Goal: Transaction & Acquisition: Purchase product/service

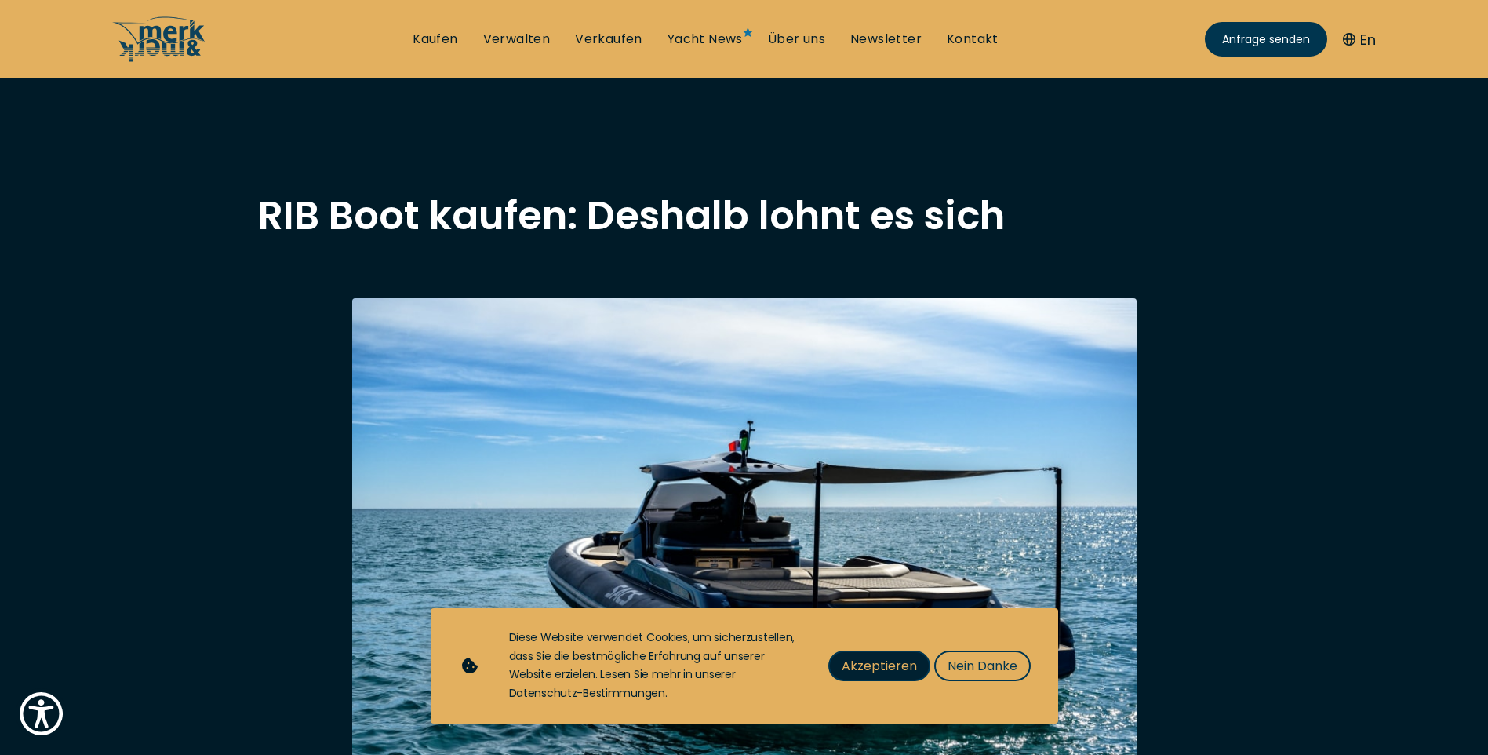
click at [905, 671] on span "Akzeptieren" at bounding box center [879, 666] width 75 height 20
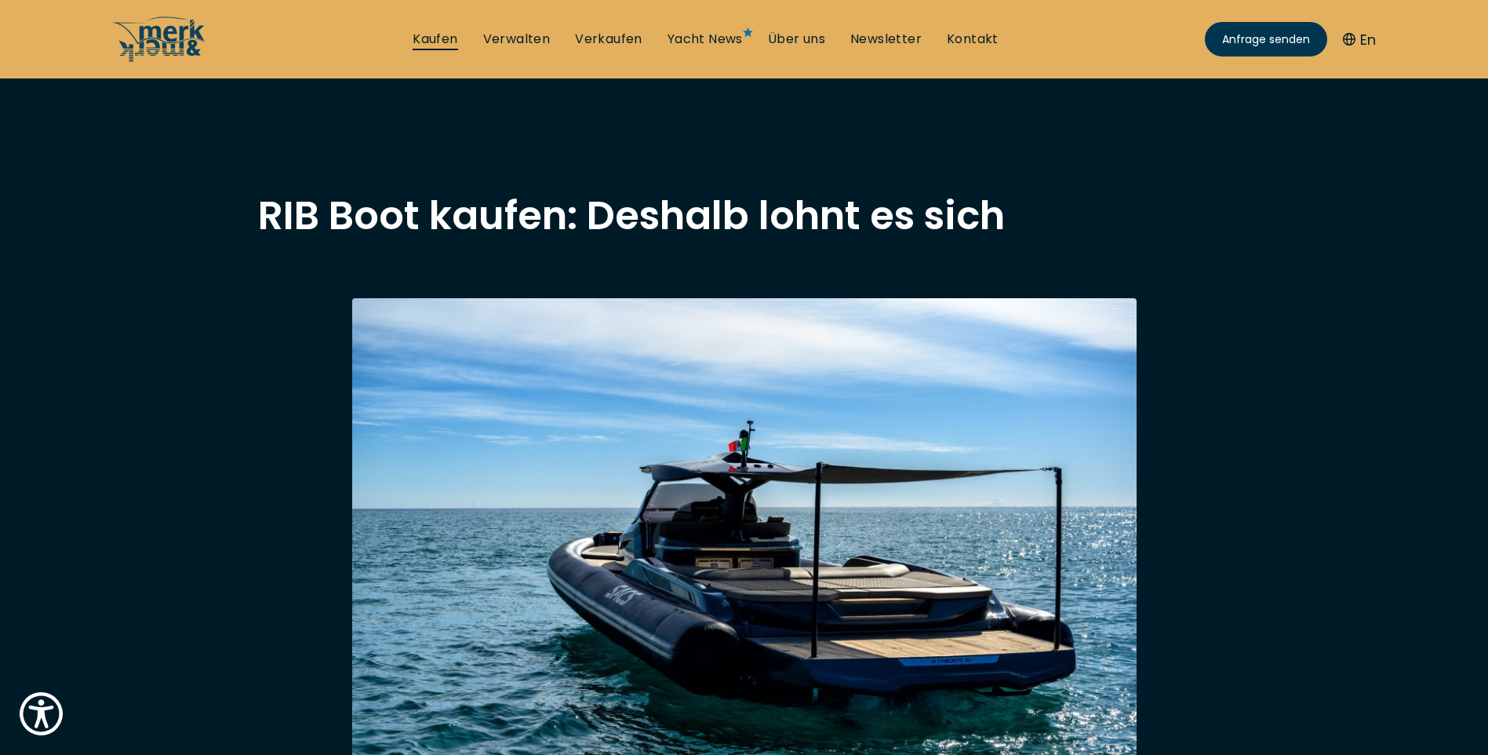
click at [448, 42] on link "Kaufen" at bounding box center [435, 39] width 45 height 17
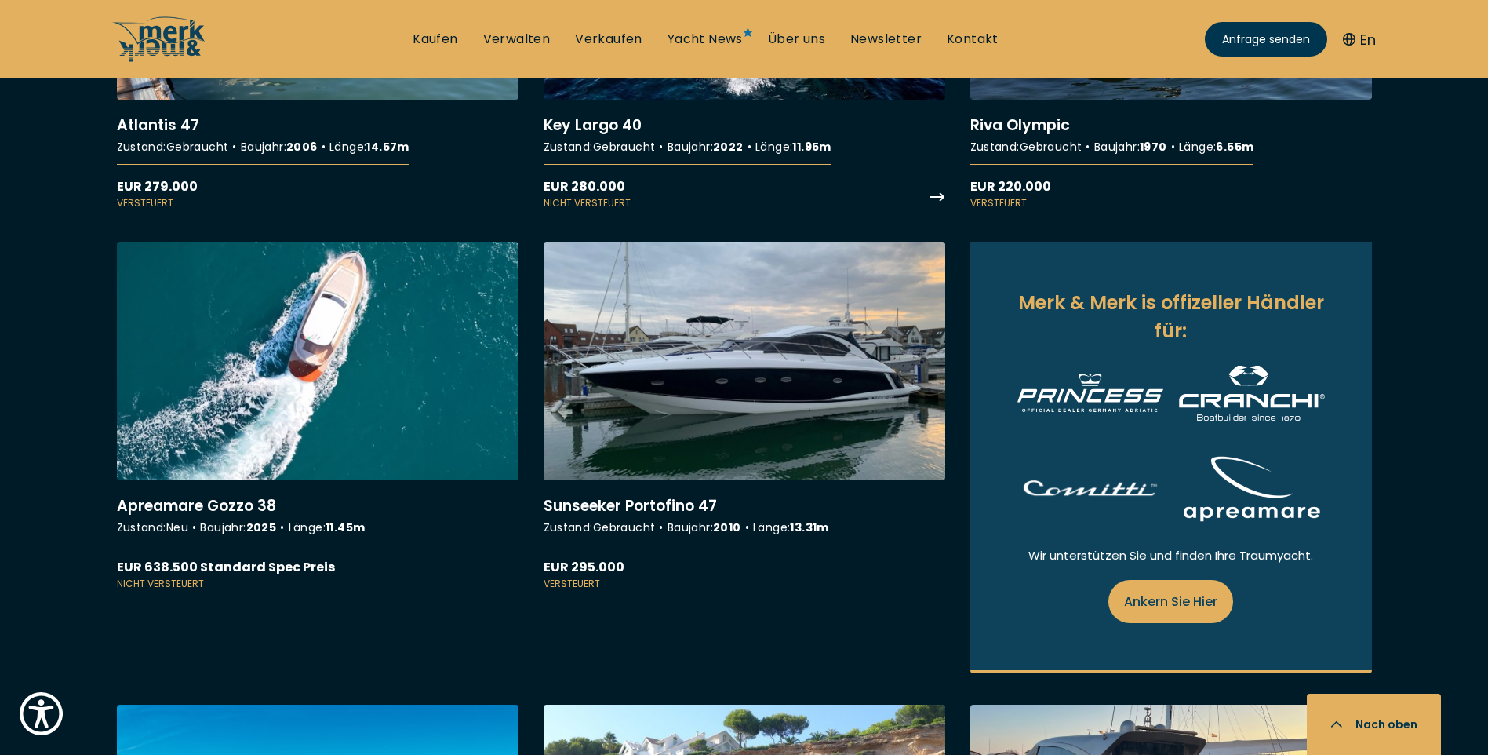
scroll to position [1464, 0]
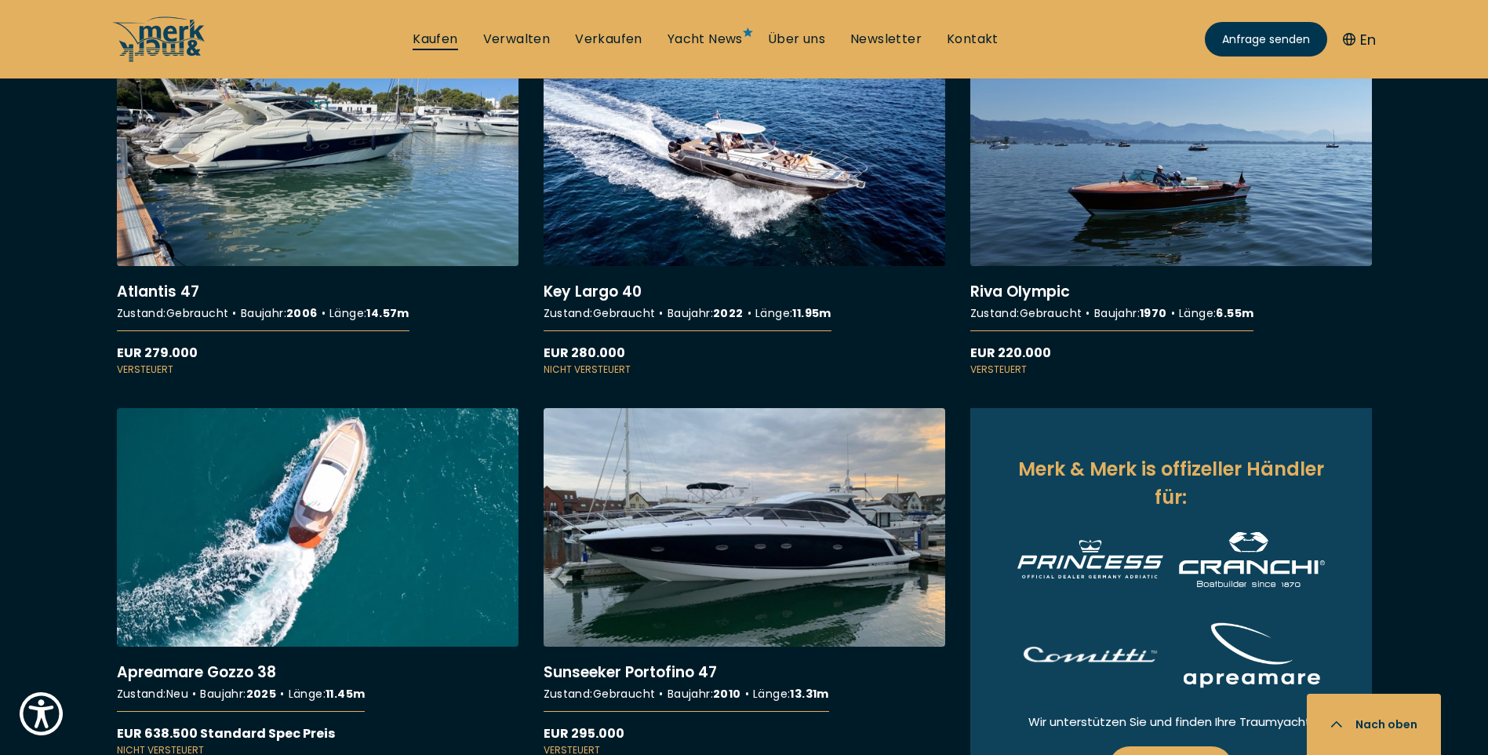
click at [440, 48] on link "Kaufen" at bounding box center [435, 39] width 45 height 17
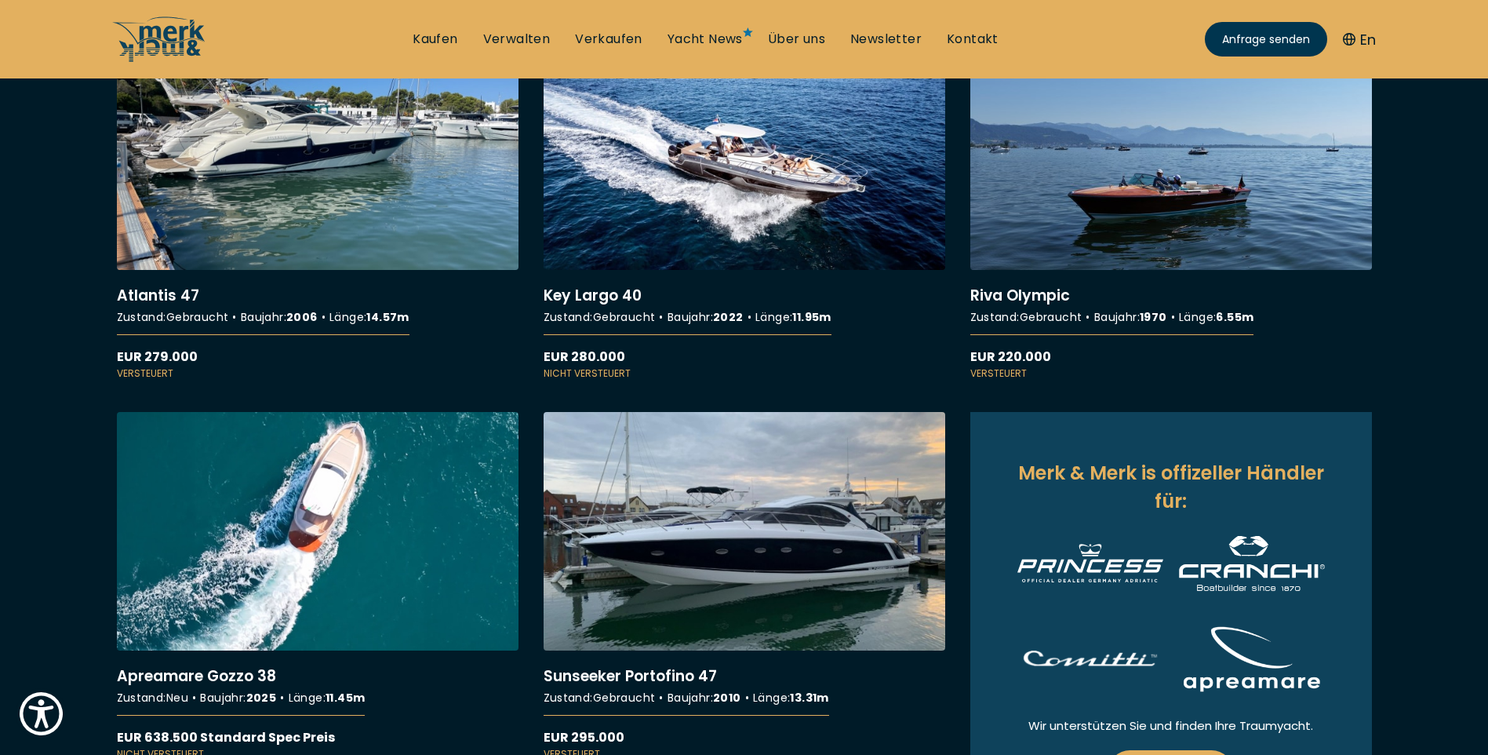
scroll to position [0, 0]
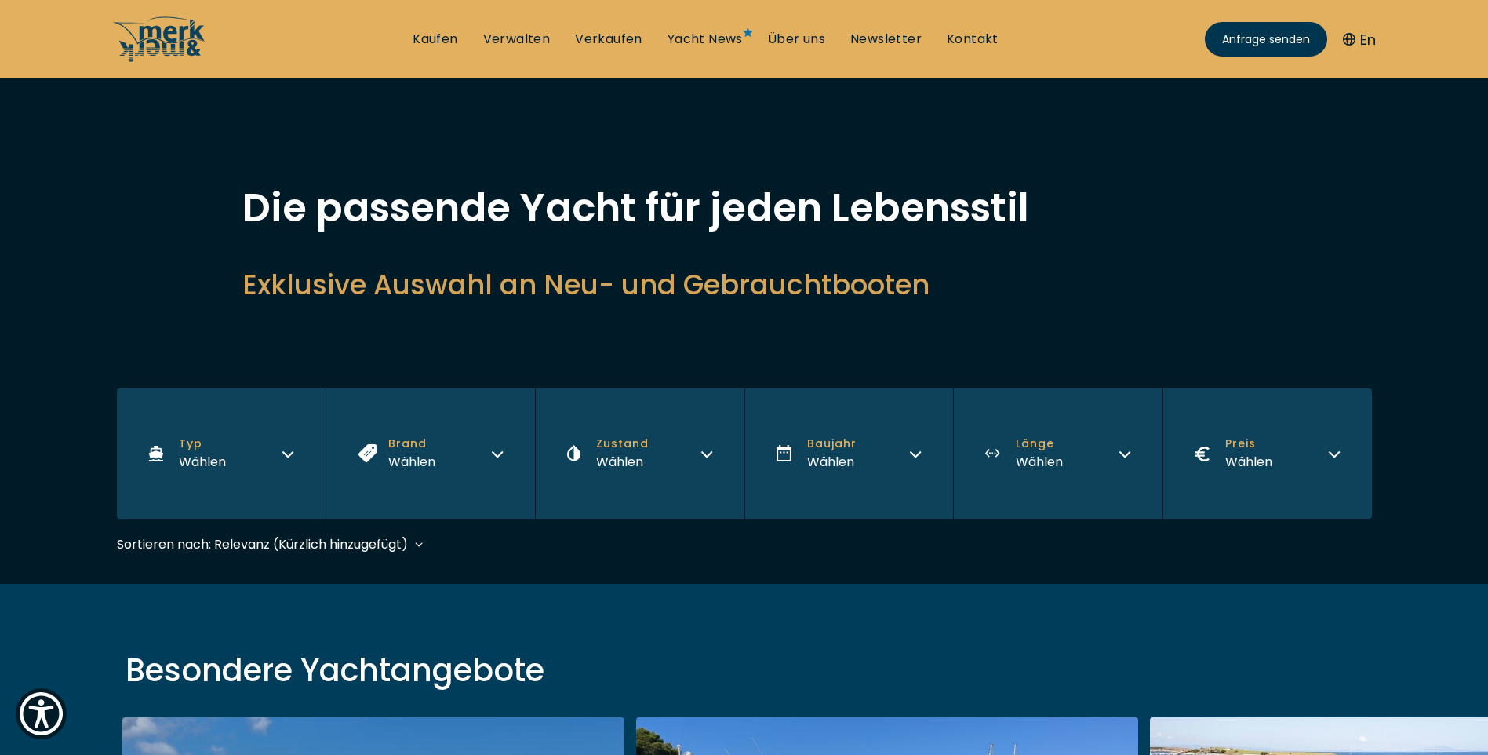
click at [293, 455] on icon "button" at bounding box center [288, 451] width 13 height 13
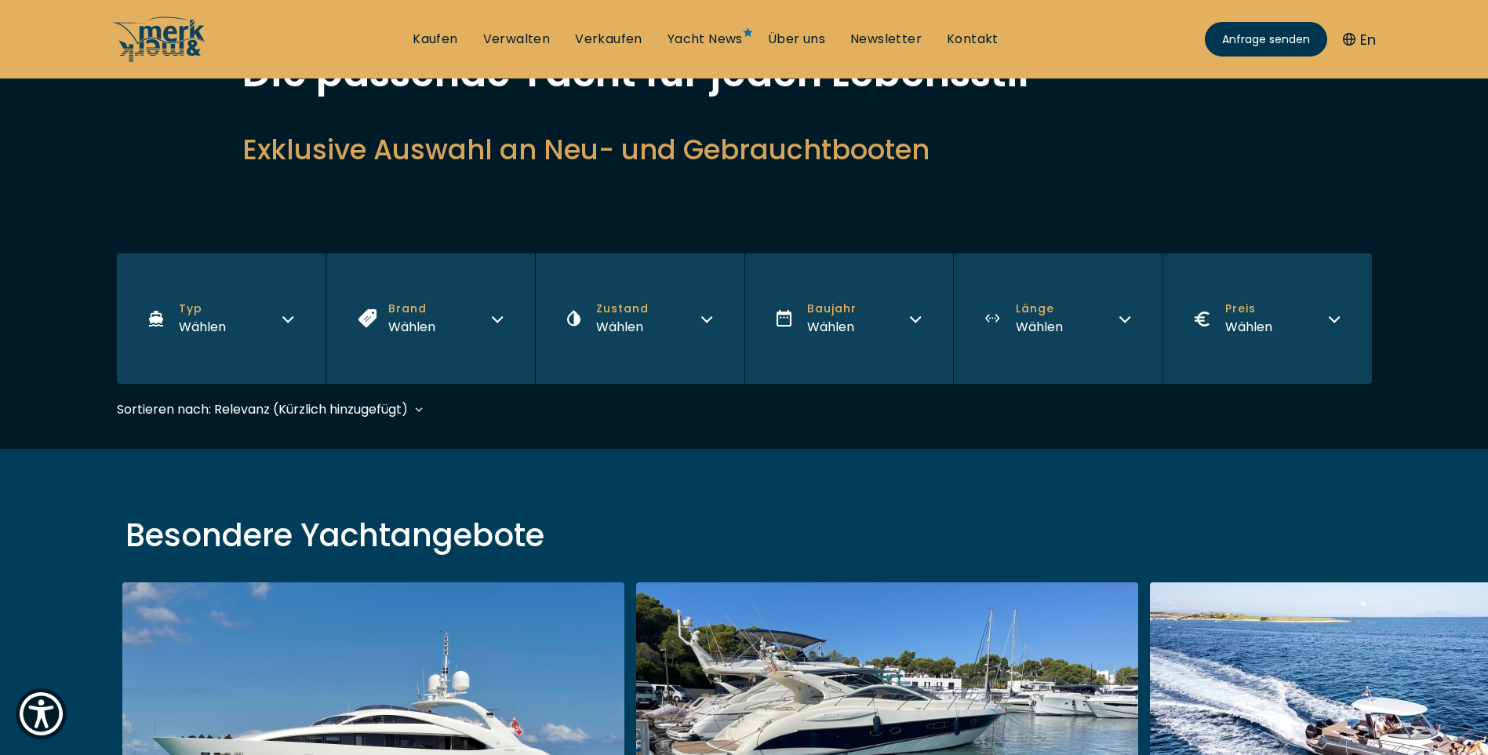
scroll to position [157, 0]
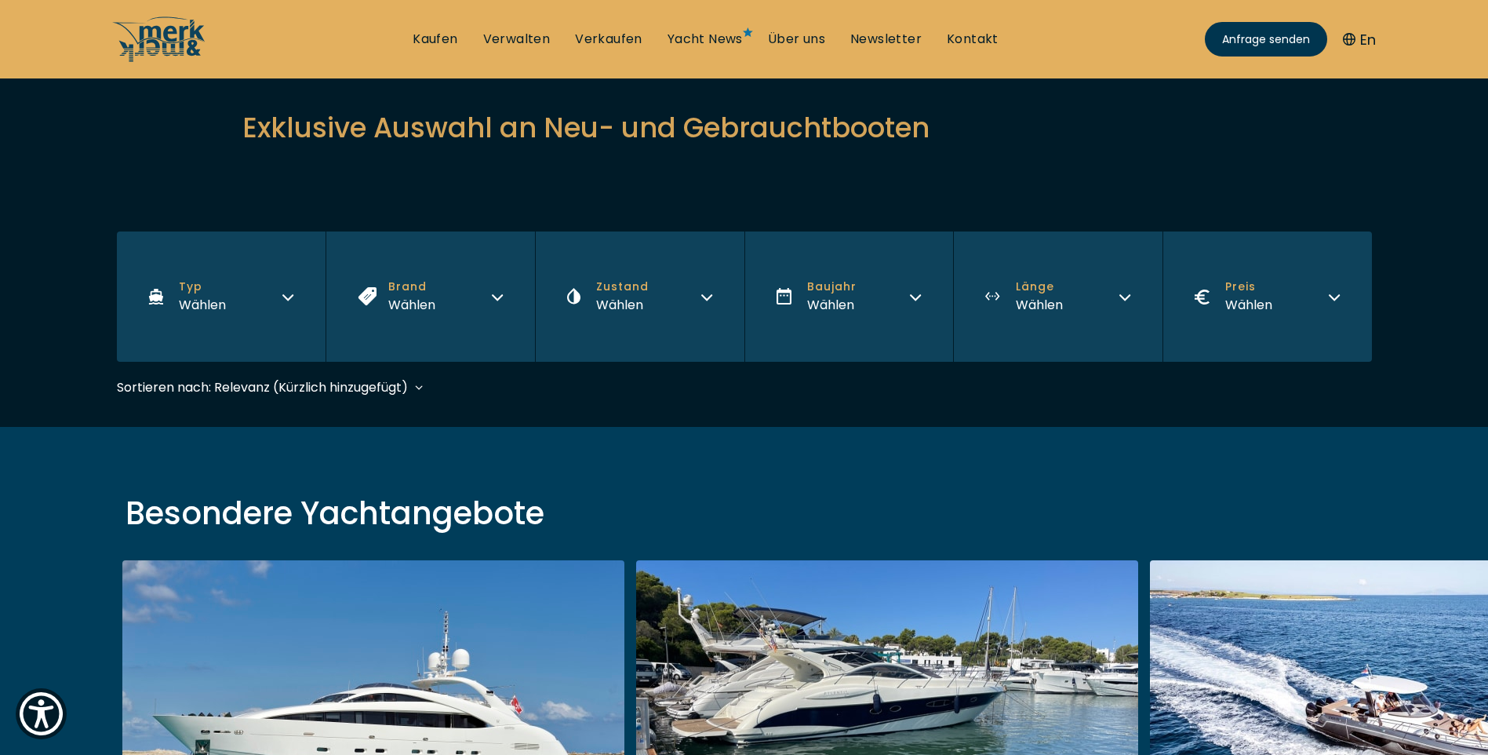
click at [288, 300] on icon "button" at bounding box center [287, 297] width 9 height 5
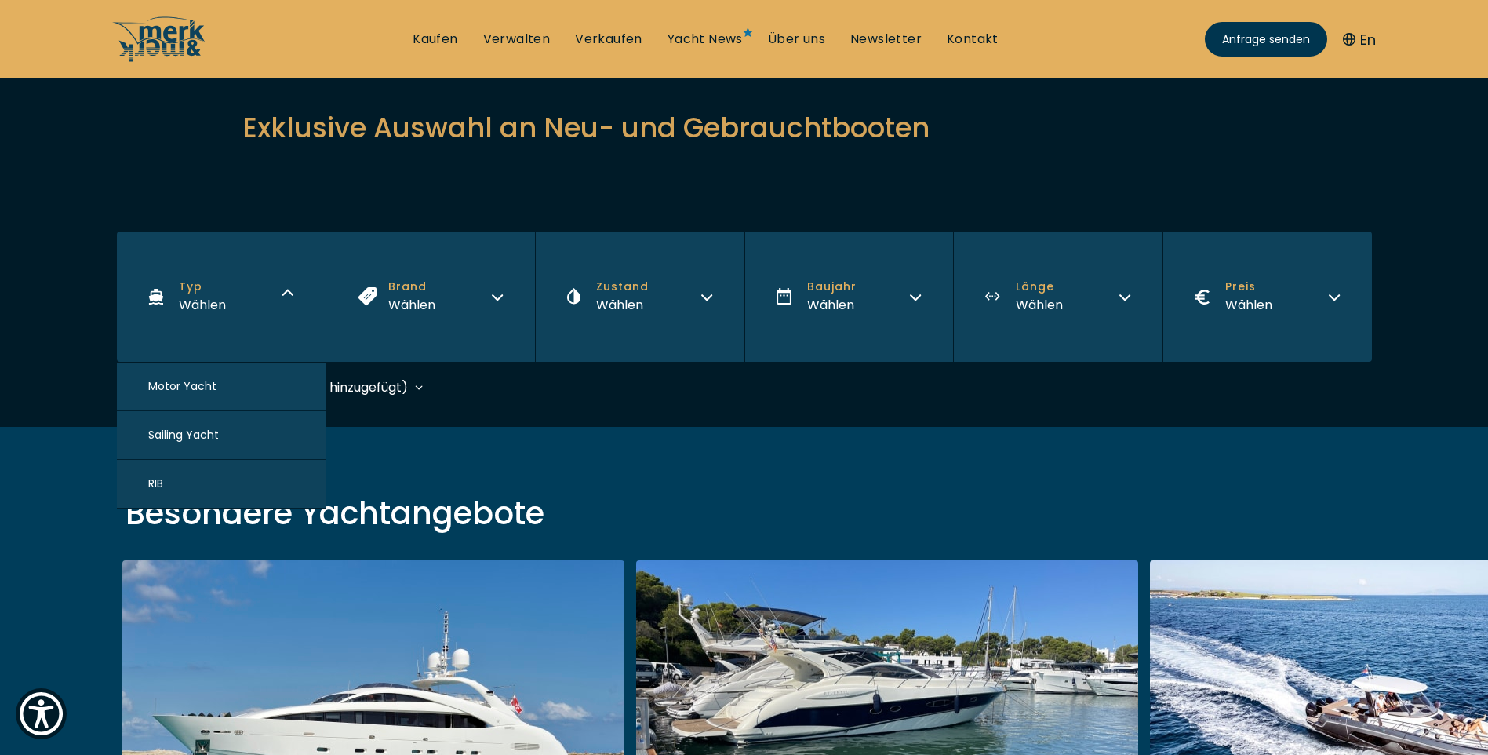
click at [167, 491] on button "RIB" at bounding box center [221, 484] width 209 height 49
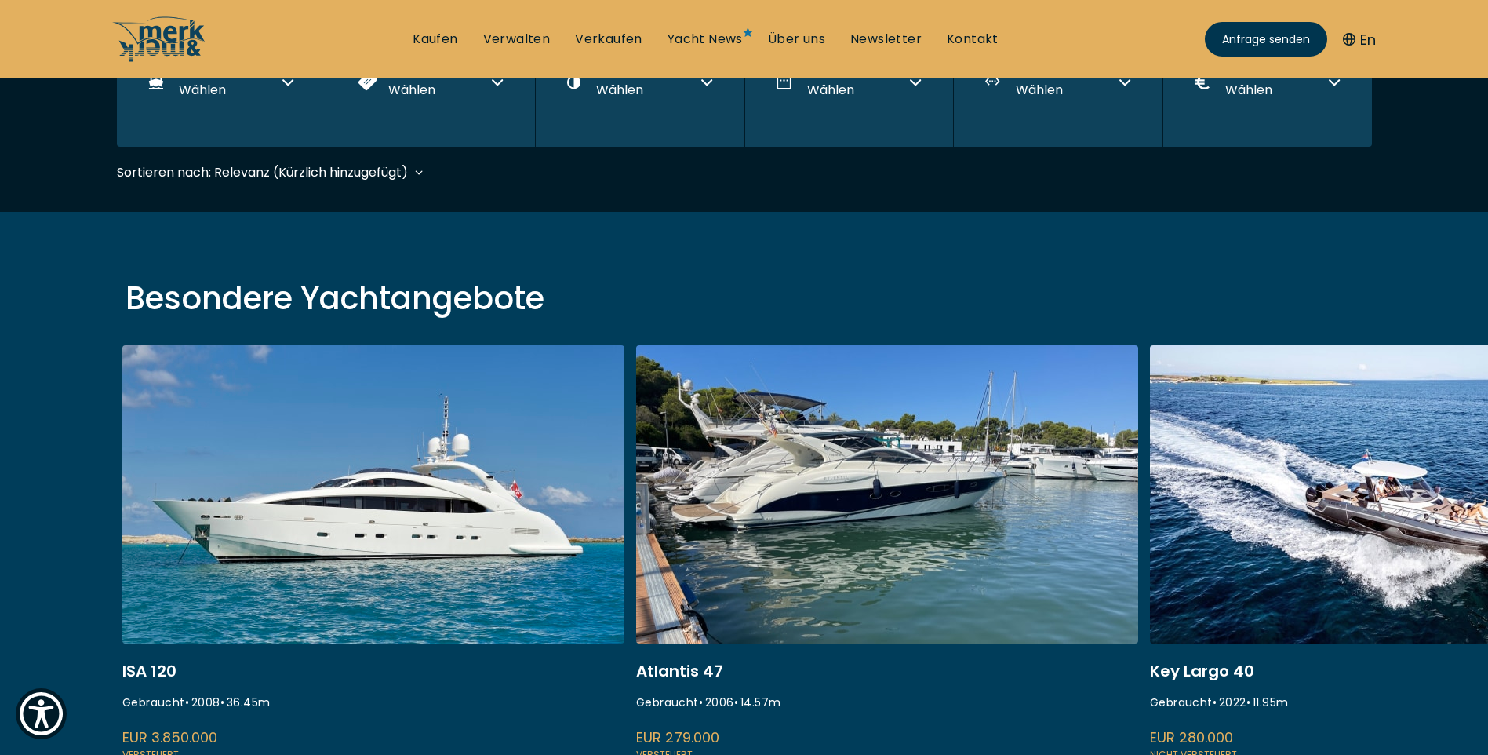
scroll to position [388, 0]
